Goal: Information Seeking & Learning: Learn about a topic

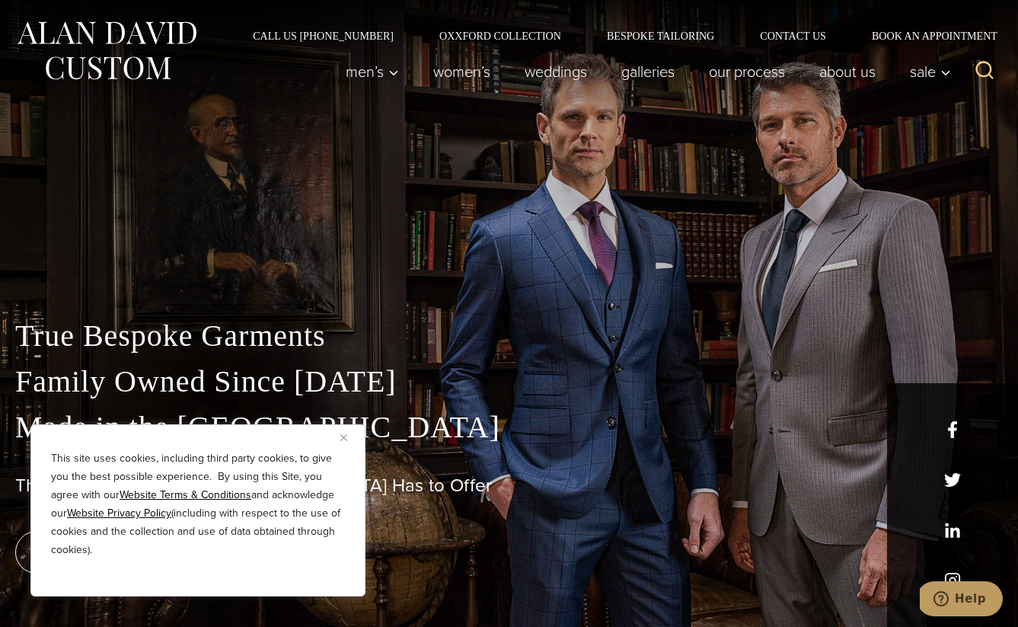
click at [346, 434] on img "Close" at bounding box center [343, 437] width 7 height 7
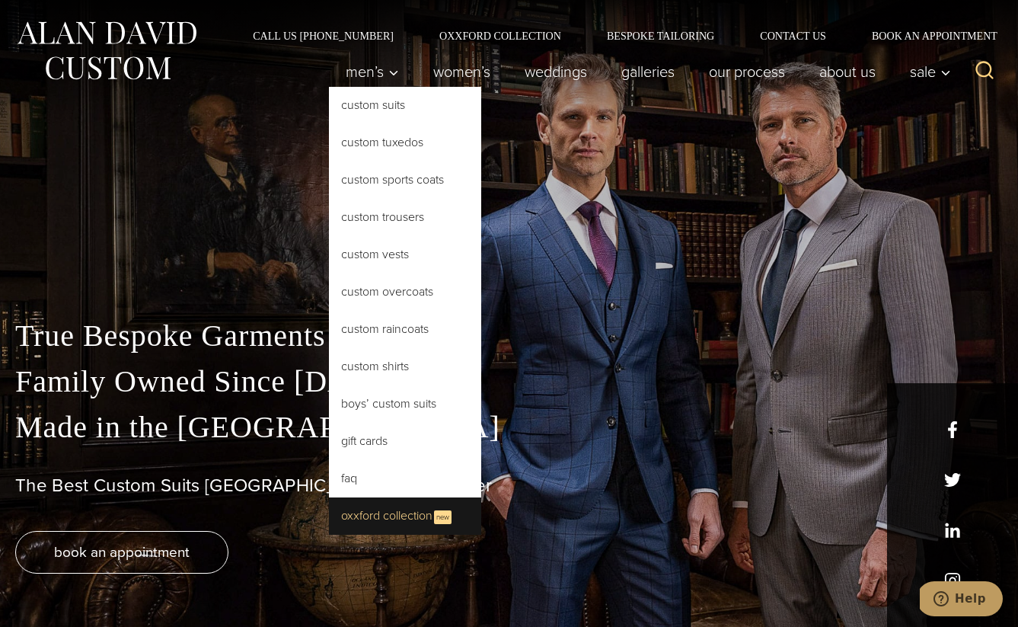
click at [416, 511] on link "Oxxford Collection New" at bounding box center [405, 515] width 152 height 37
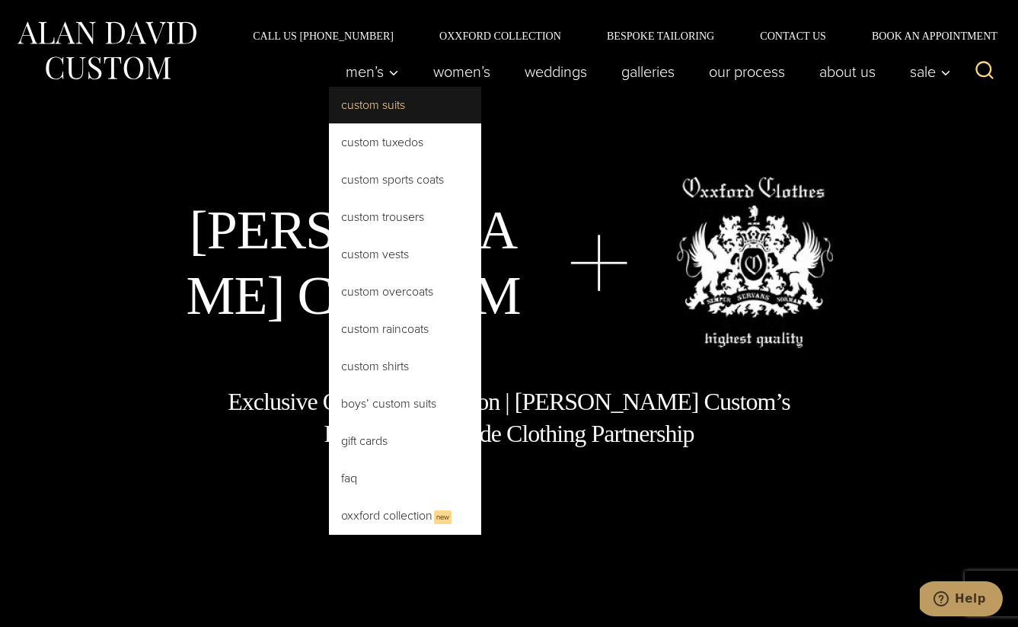
click at [373, 113] on link "Custom Suits" at bounding box center [405, 105] width 152 height 37
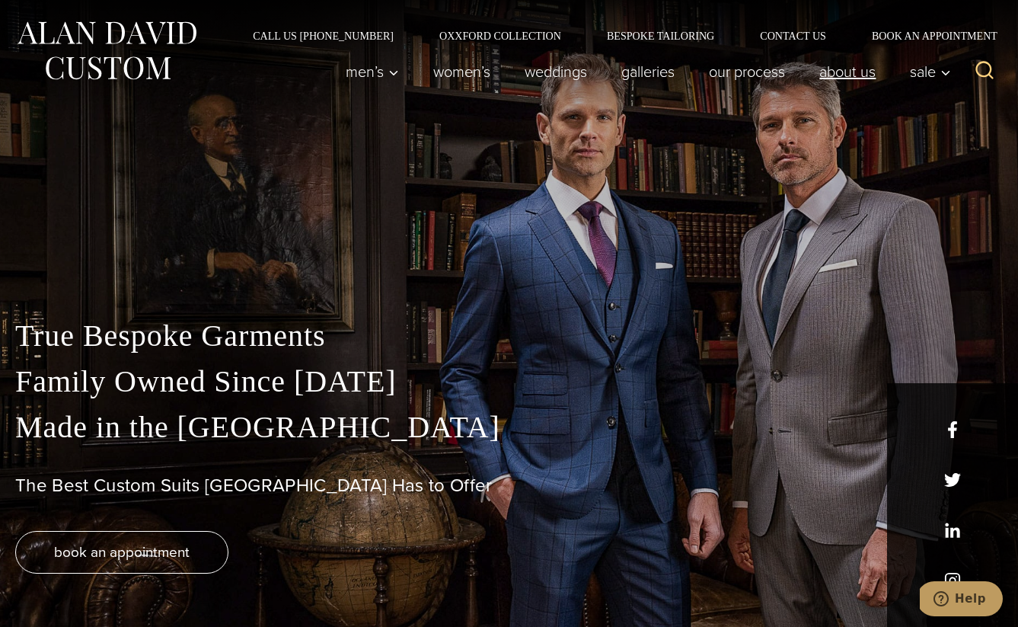
click at [867, 72] on link "About Us" at bounding box center [848, 71] width 91 height 30
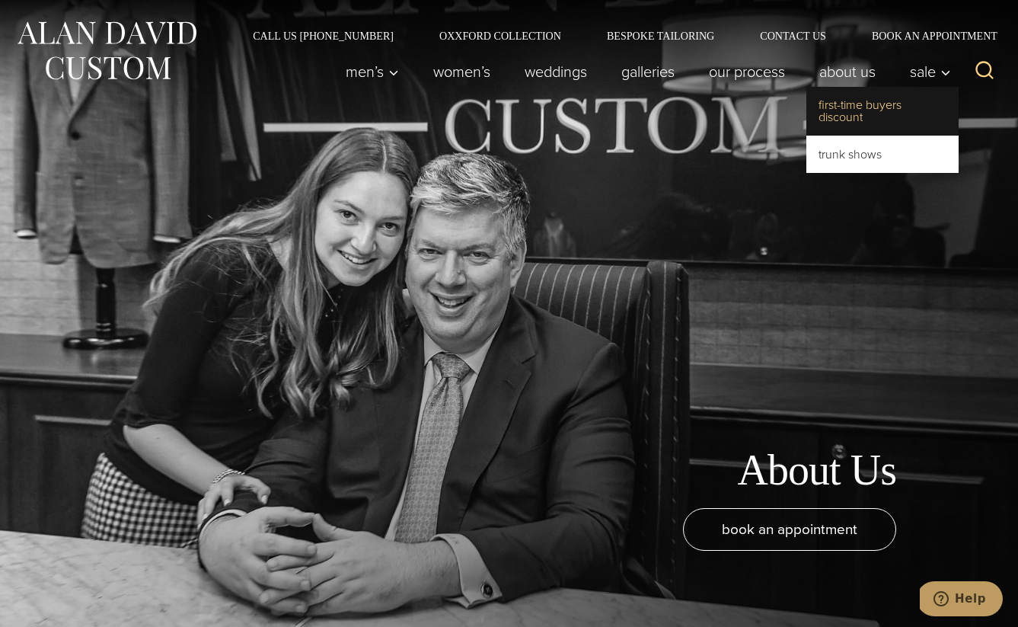
click at [844, 109] on link "First-Time Buyers Discount" at bounding box center [883, 111] width 152 height 49
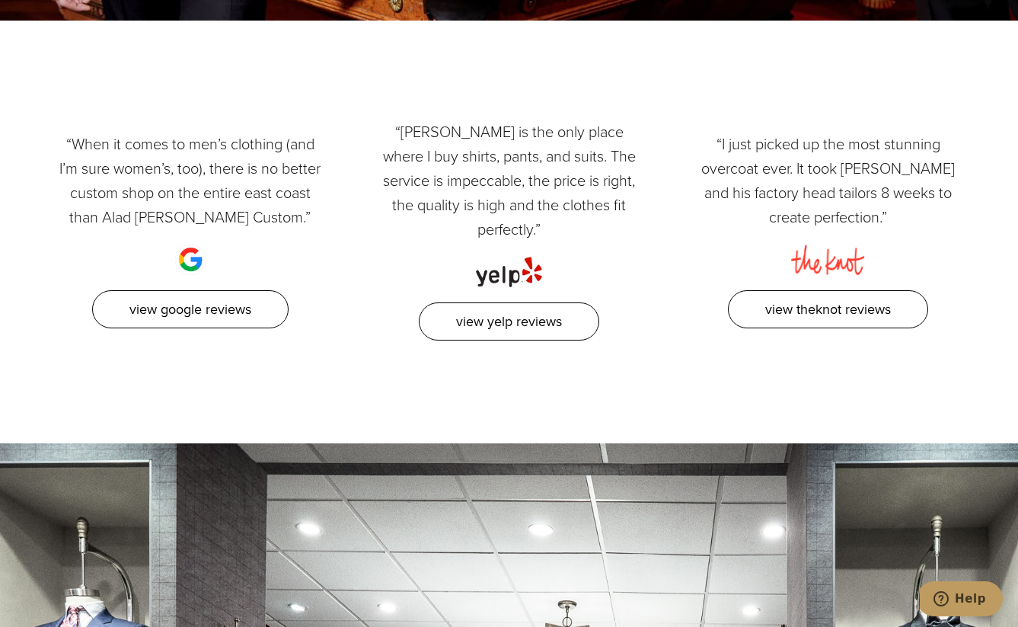
scroll to position [2228, 0]
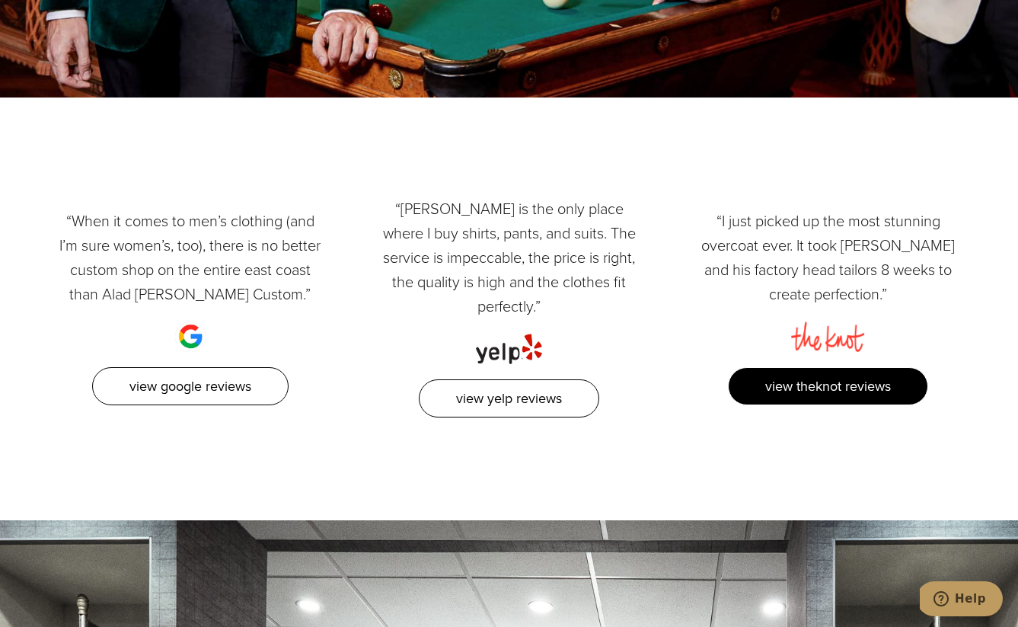
click at [815, 367] on link "View TheKnot Reviews" at bounding box center [828, 386] width 200 height 39
